Goal: Information Seeking & Learning: Learn about a topic

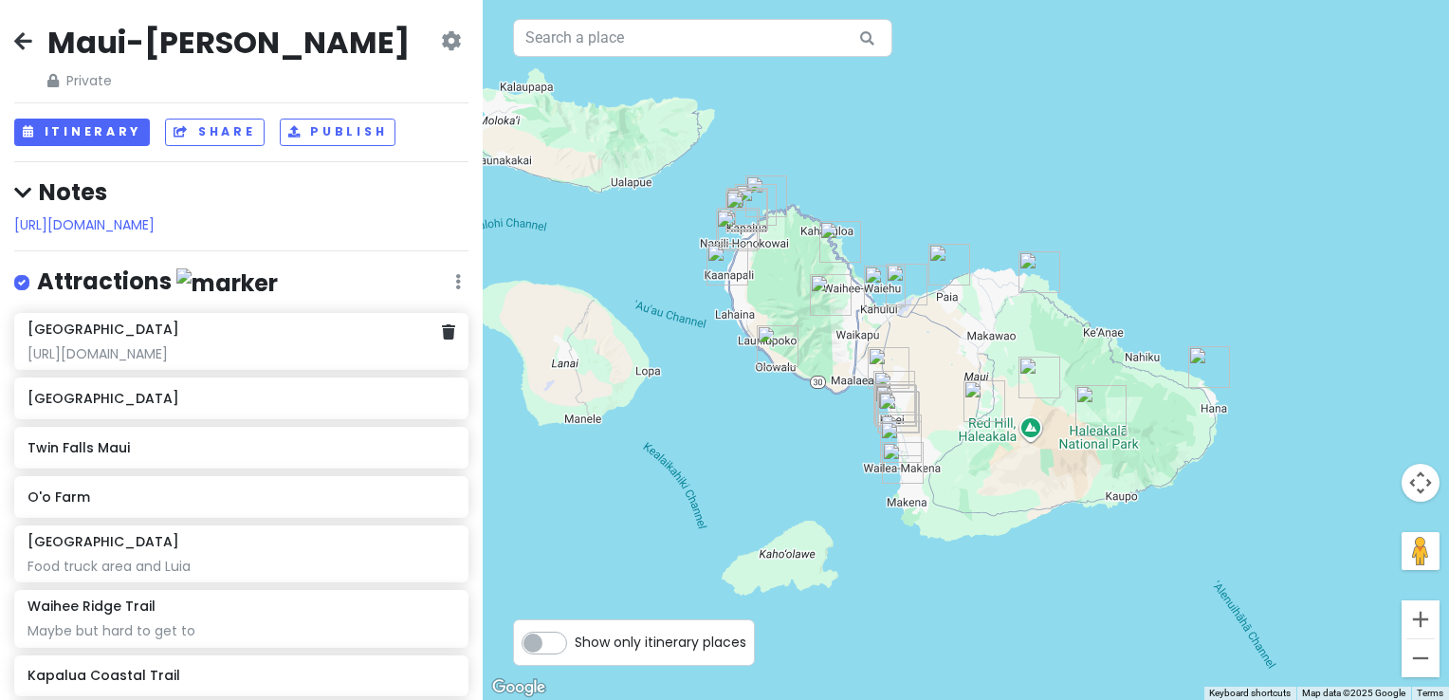
click at [174, 362] on div "[URL][DOMAIN_NAME]" at bounding box center [241, 353] width 428 height 17
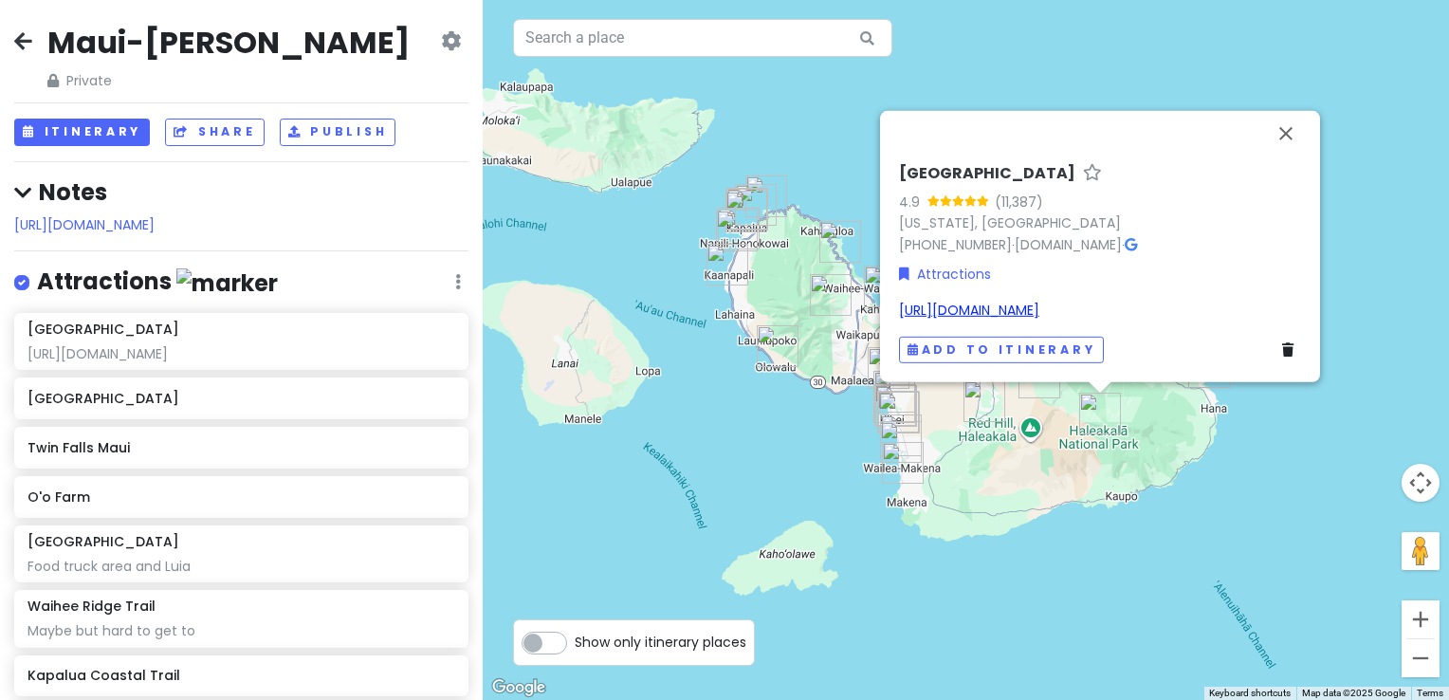
click at [1039, 301] on link "[URL][DOMAIN_NAME]" at bounding box center [969, 310] width 140 height 19
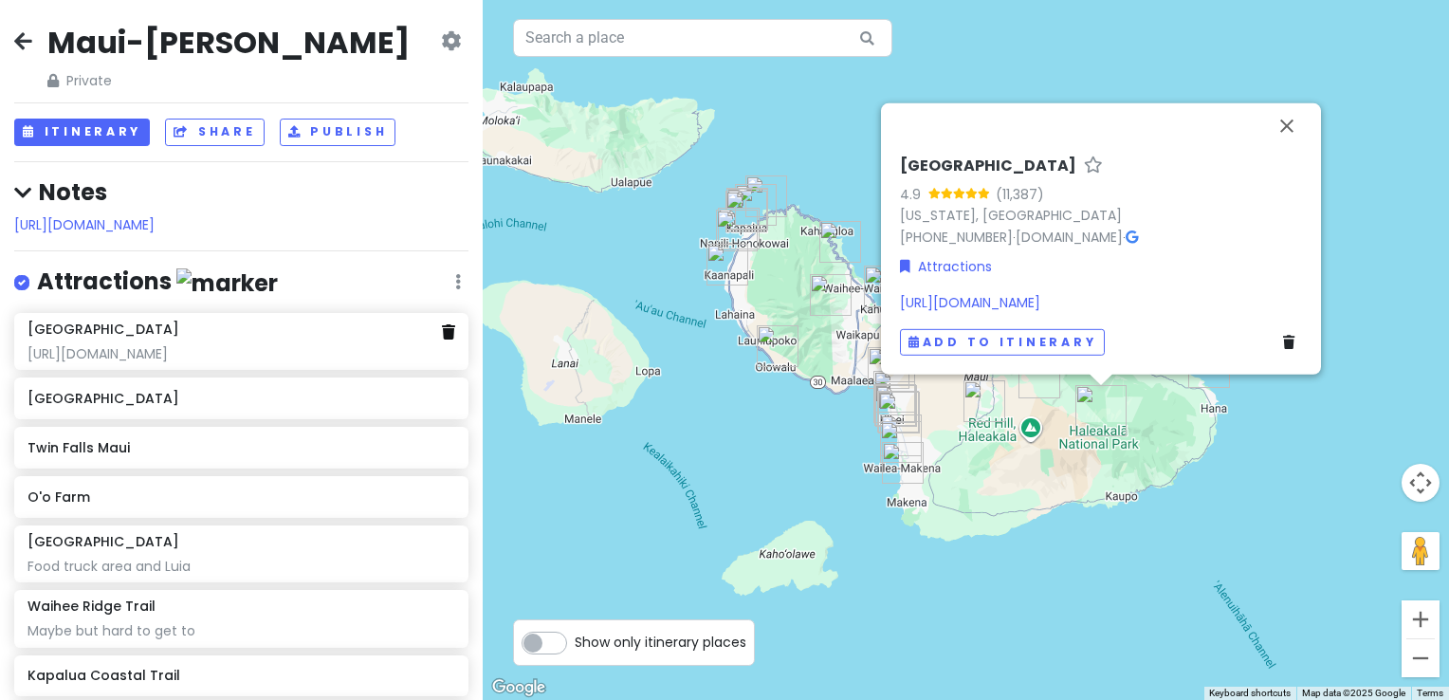
click at [442, 339] on icon at bounding box center [448, 331] width 13 height 15
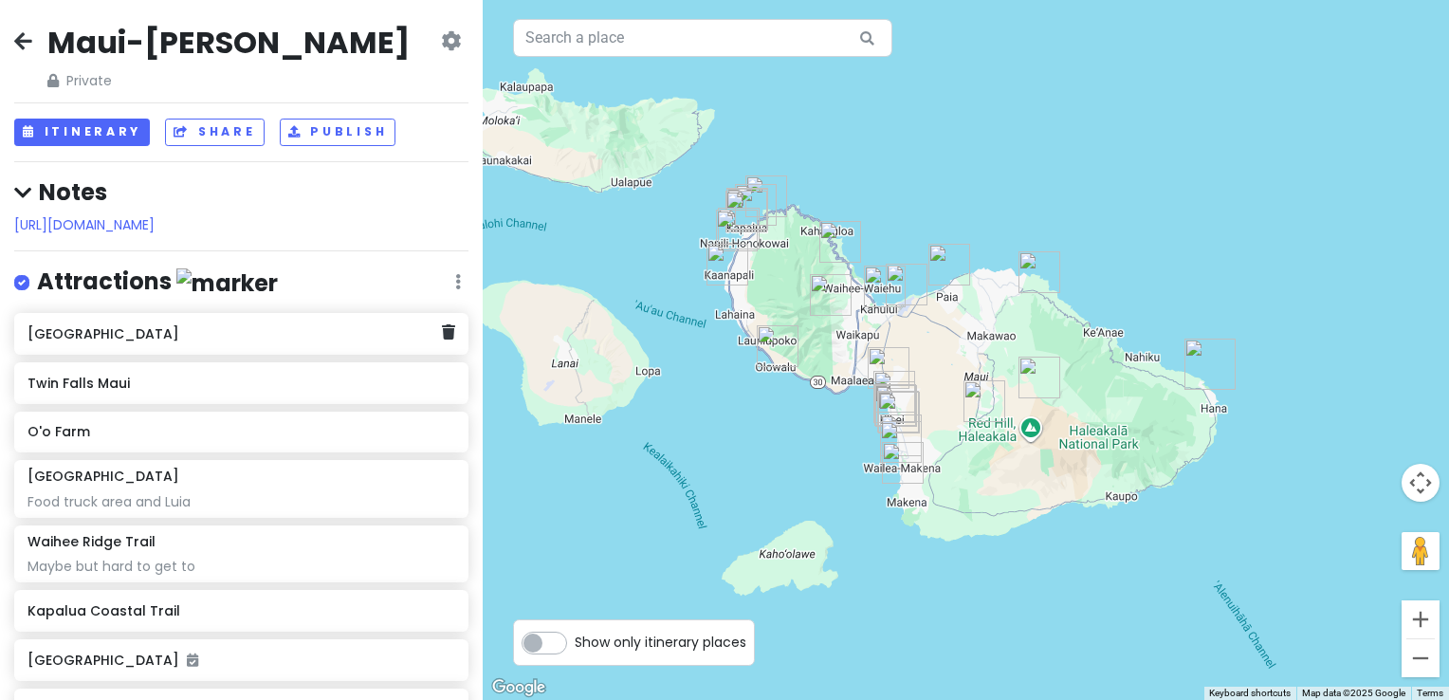
click at [172, 347] on div "[GEOGRAPHIC_DATA]" at bounding box center [234, 334] width 414 height 27
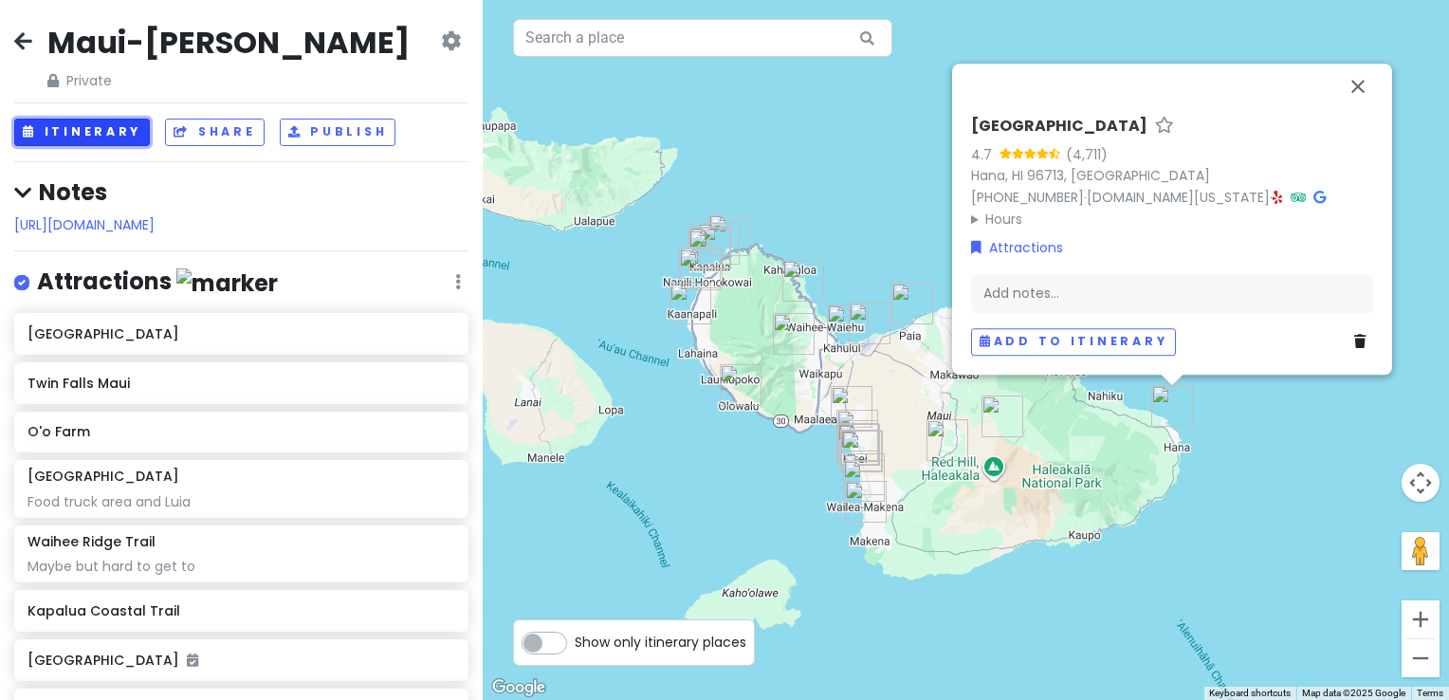
click at [64, 129] on button "Itinerary" at bounding box center [82, 132] width 136 height 27
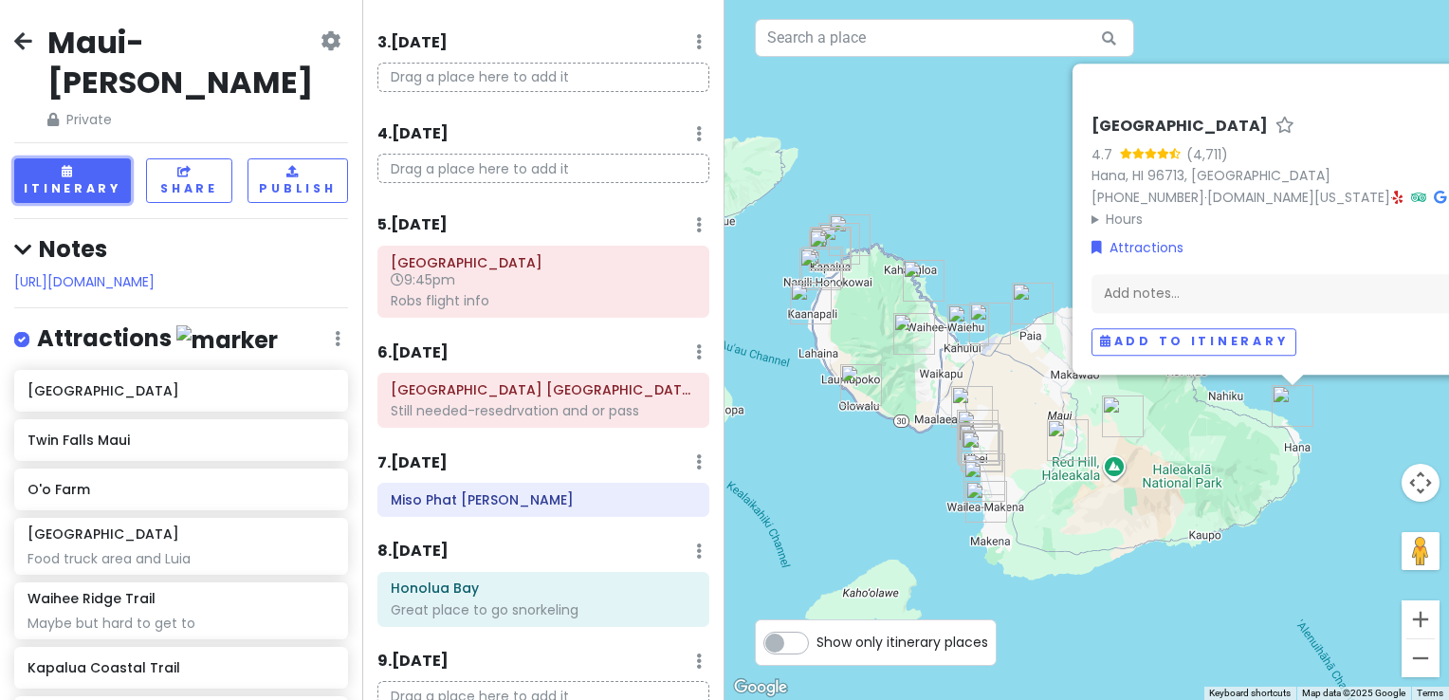
scroll to position [284, 0]
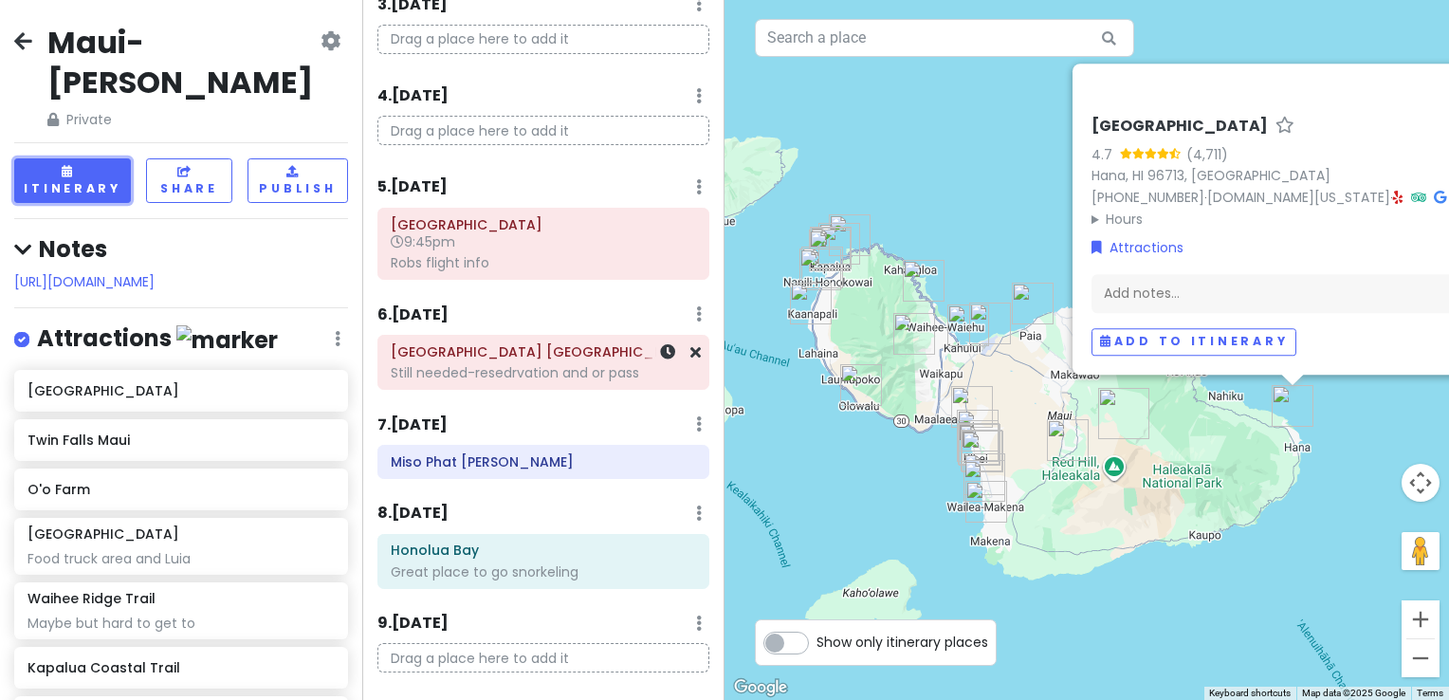
click at [527, 364] on div "Still needed-resedrvation and or pass" at bounding box center [543, 372] width 305 height 17
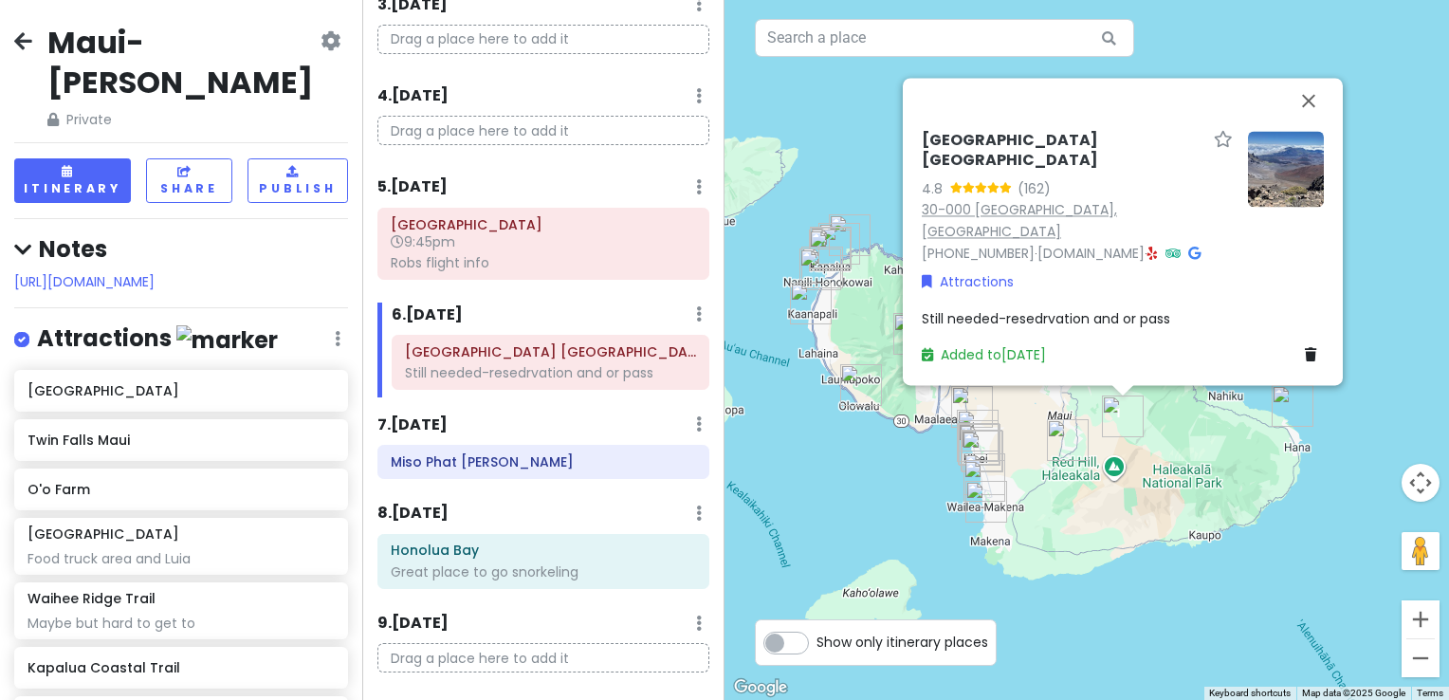
click at [1043, 232] on link "30-000 [GEOGRAPHIC_DATA], [GEOGRAPHIC_DATA]" at bounding box center [1019, 220] width 195 height 41
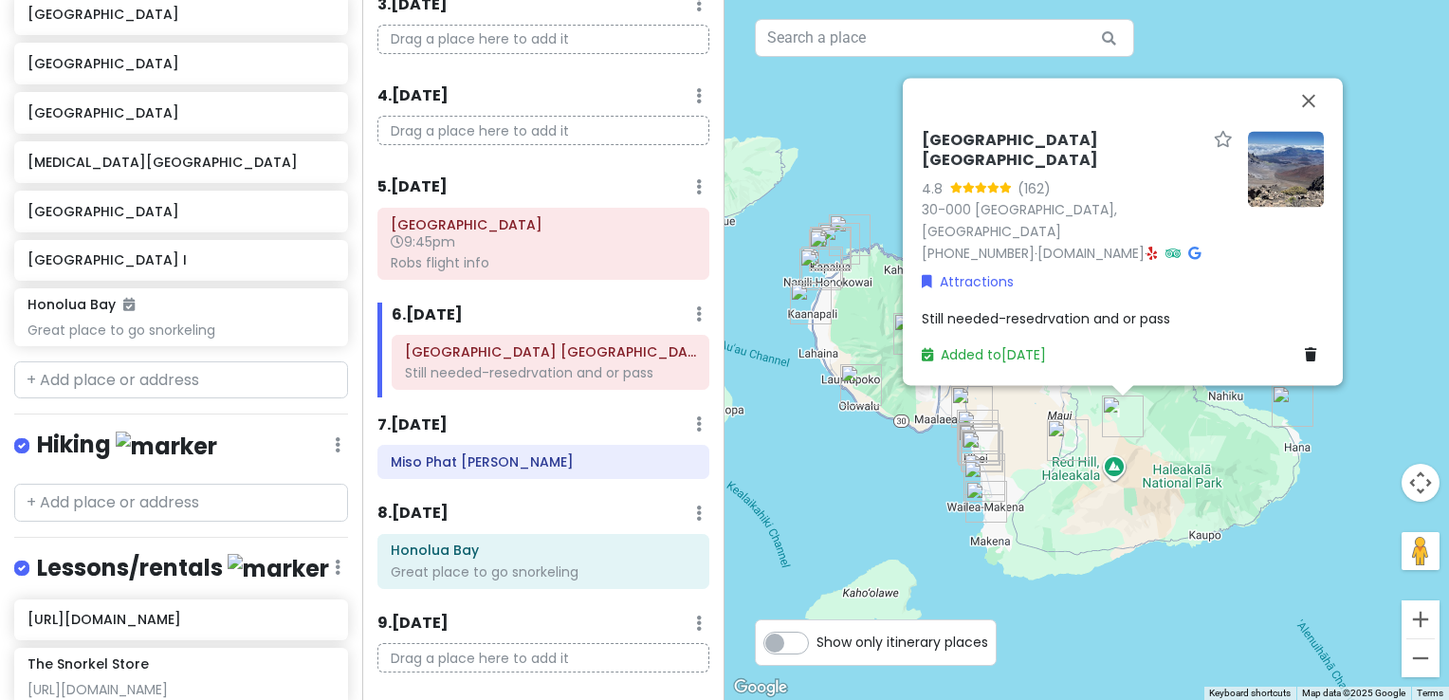
scroll to position [2072, 0]
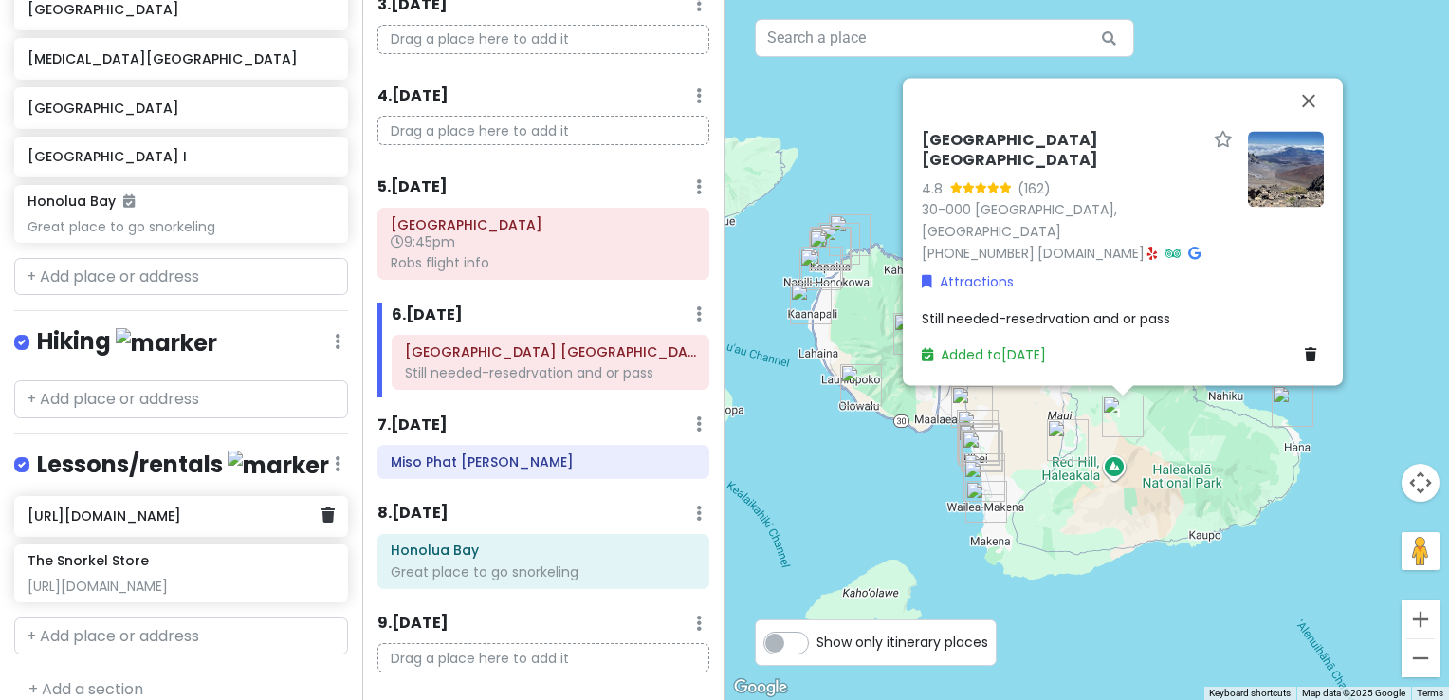
click at [149, 507] on h6 "[URL][DOMAIN_NAME]" at bounding box center [173, 515] width 293 height 17
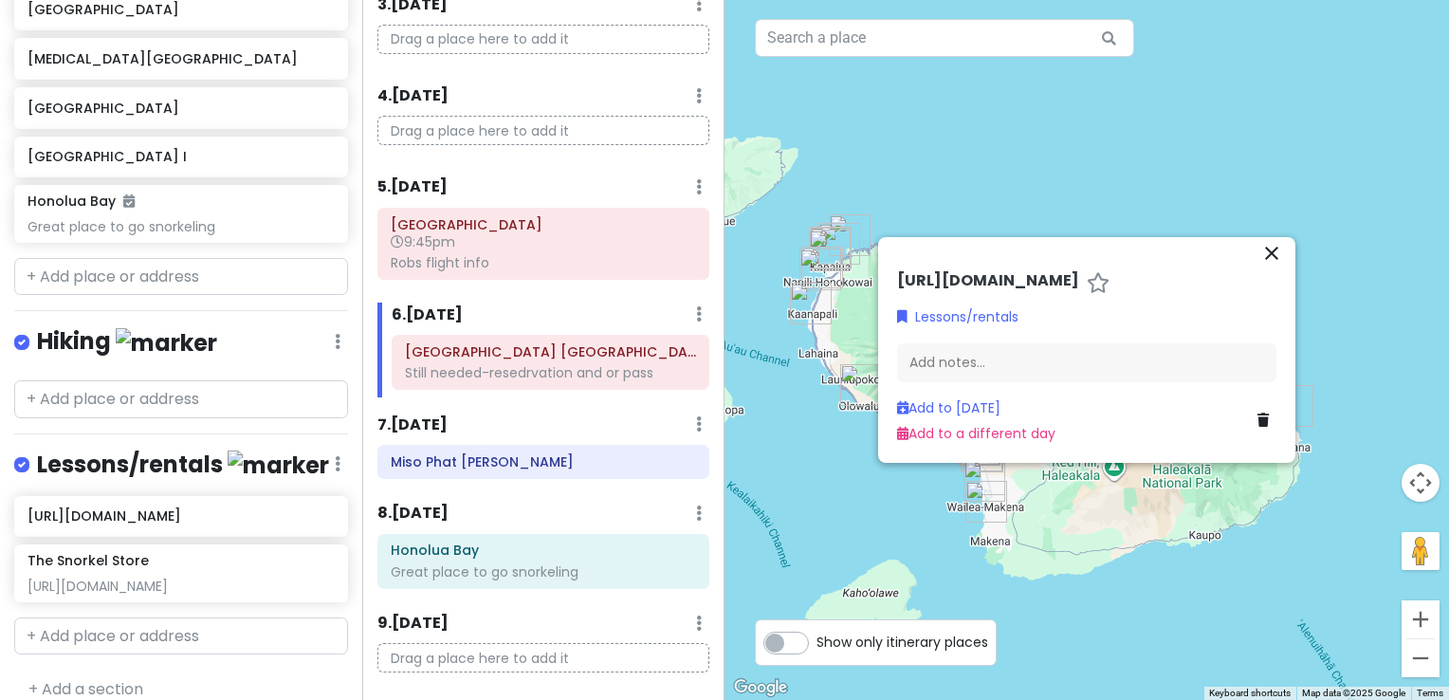
click at [994, 279] on h6 "[URL][DOMAIN_NAME]" at bounding box center [988, 281] width 182 height 20
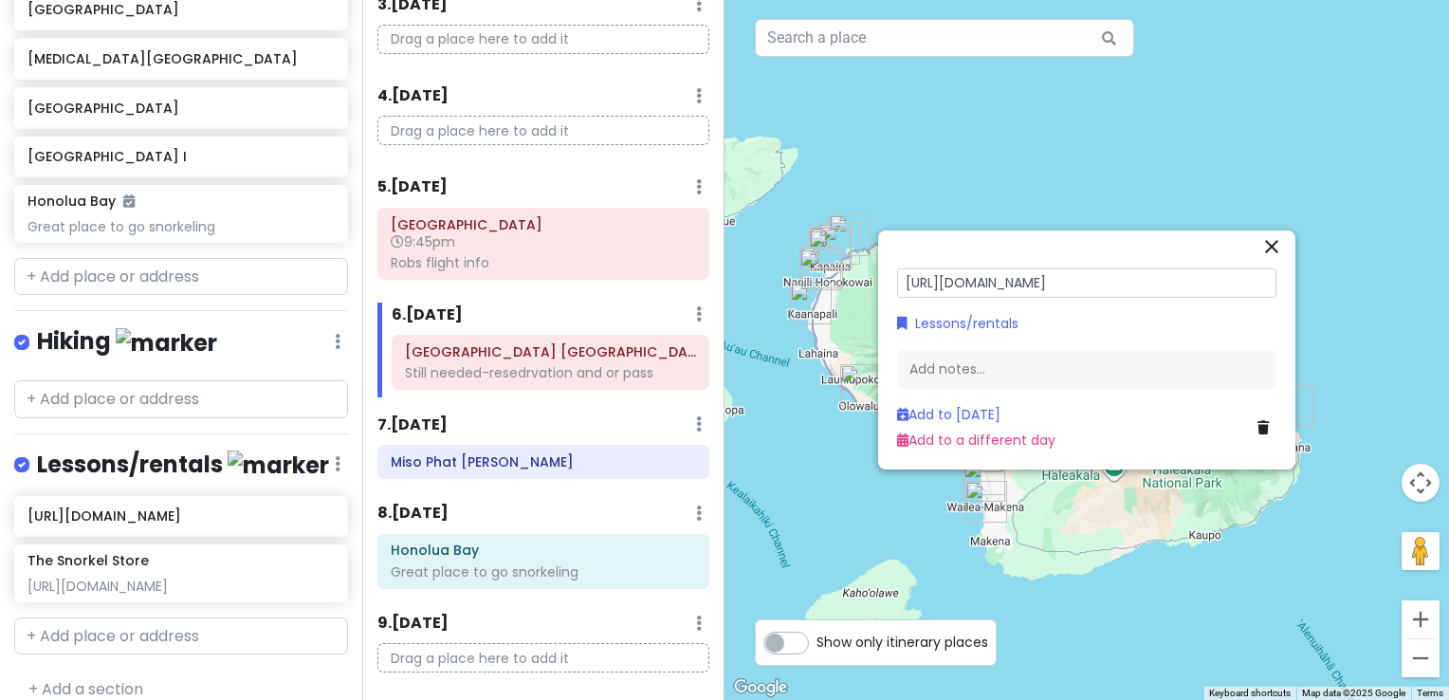
drag, startPoint x: 1087, startPoint y: 280, endPoint x: 808, endPoint y: 284, distance: 278.8
click at [808, 284] on div "To navigate the map with touch gestures double-tap and hold your finger on the …" at bounding box center [1086, 350] width 724 height 700
